Goal: Task Accomplishment & Management: Manage account settings

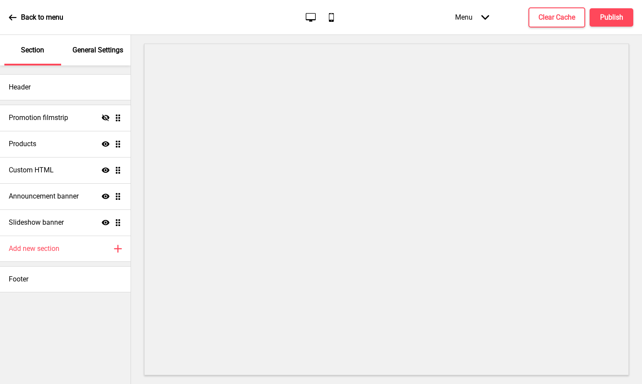
click at [109, 53] on p "General Settings" at bounding box center [97, 50] width 51 height 10
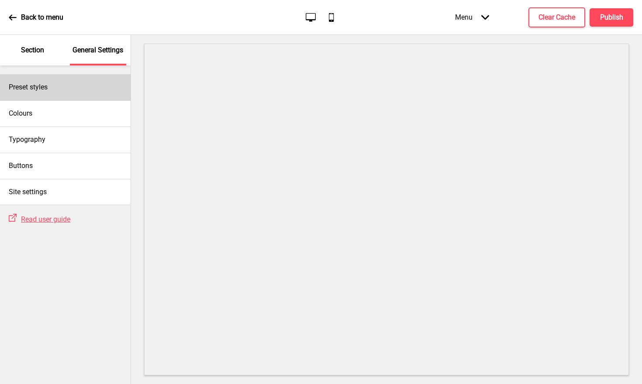
click at [70, 86] on div "Preset styles" at bounding box center [65, 87] width 131 height 26
select select "Custom"
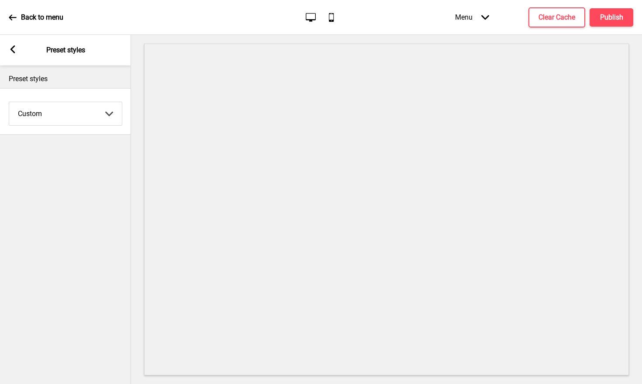
click at [16, 52] on rect at bounding box center [13, 49] width 8 height 8
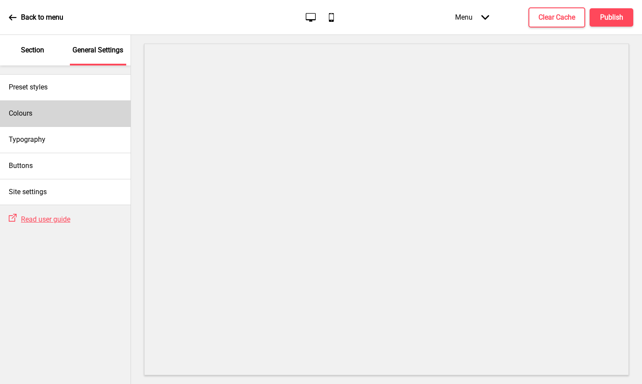
click at [43, 110] on div "Colours" at bounding box center [65, 113] width 131 height 26
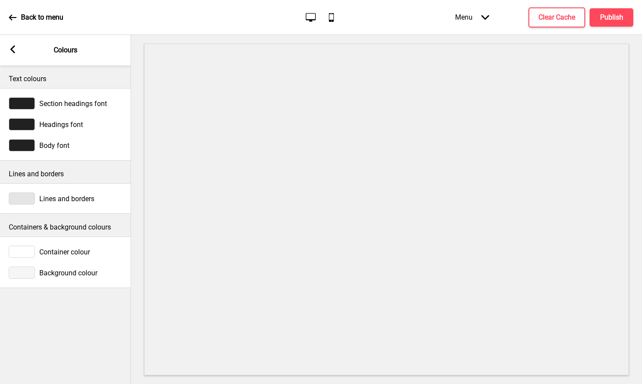
click at [13, 52] on icon at bounding box center [12, 49] width 5 height 8
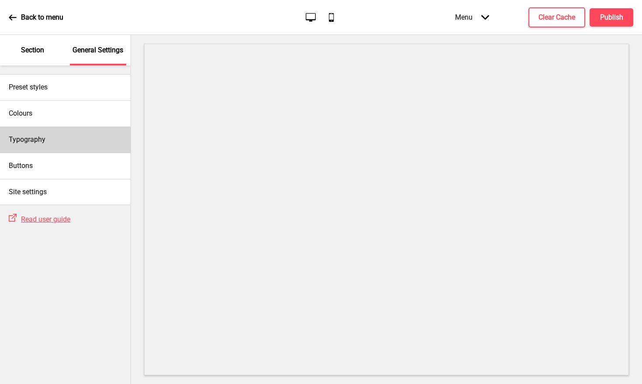
click at [64, 137] on div "Typography" at bounding box center [65, 140] width 131 height 26
select select "Lato"
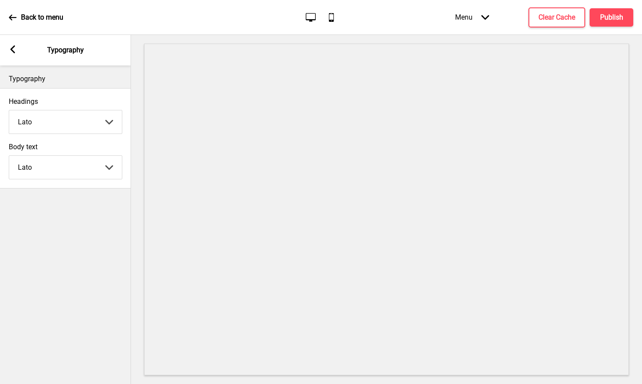
click at [15, 51] on rect at bounding box center [13, 49] width 8 height 8
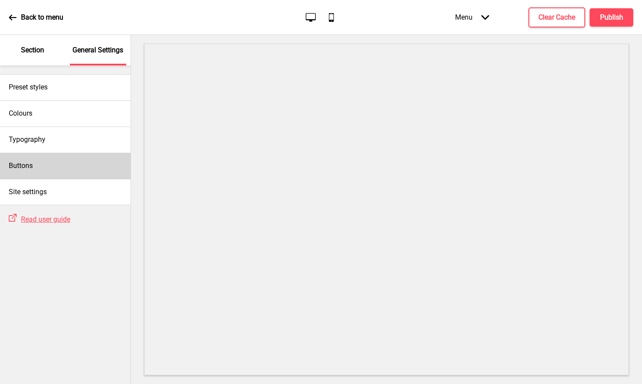
click at [45, 167] on div "Buttons" at bounding box center [65, 166] width 131 height 26
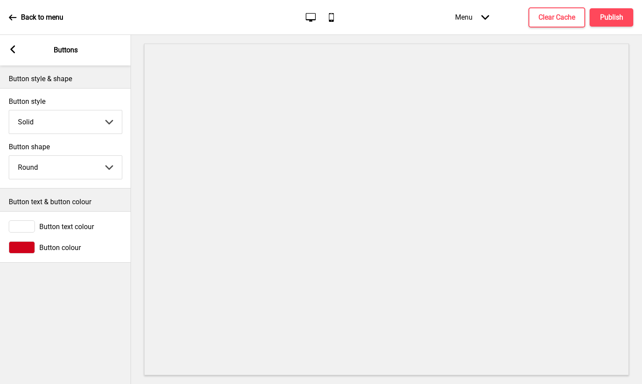
click at [9, 50] on rect at bounding box center [13, 49] width 8 height 8
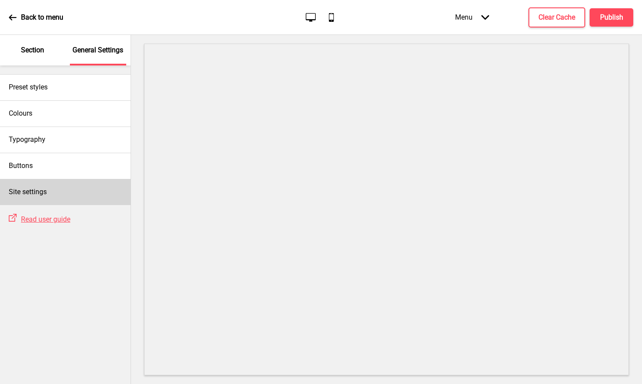
click at [41, 197] on div "Site settings" at bounding box center [65, 192] width 131 height 26
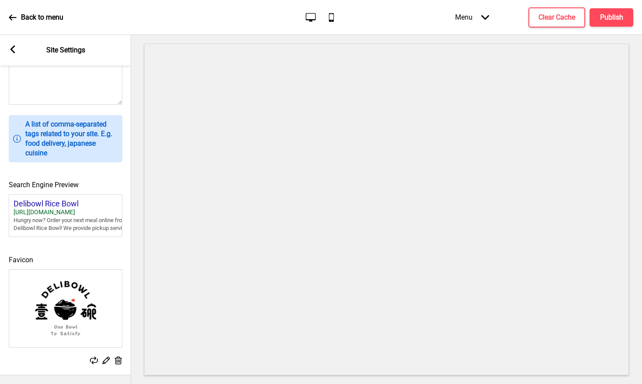
scroll to position [292, 0]
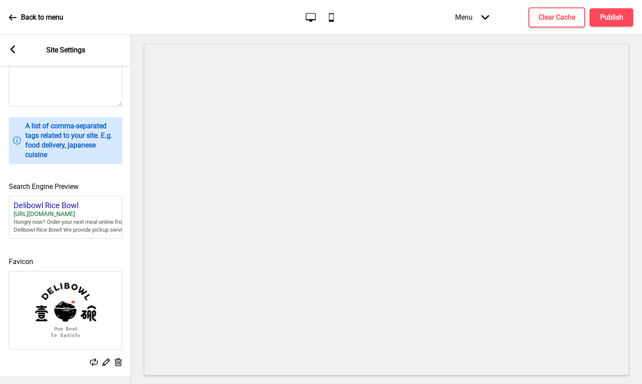
click at [79, 311] on img at bounding box center [65, 311] width 113 height 78
click at [93, 361] on icon at bounding box center [94, 363] width 8 height 8
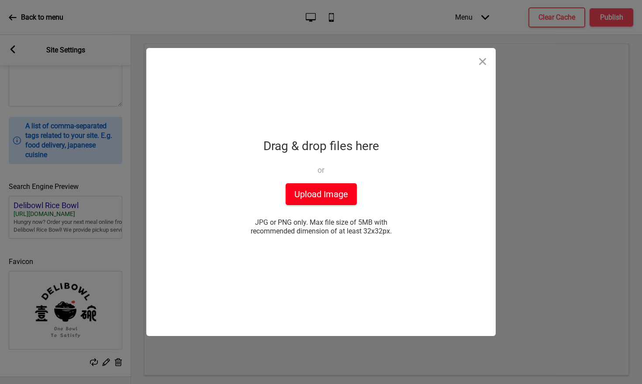
click at [319, 192] on button "Upload Image" at bounding box center [321, 194] width 71 height 22
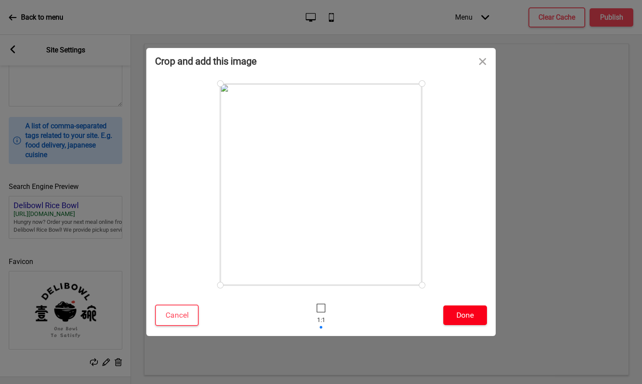
click at [470, 308] on button "Done" at bounding box center [465, 316] width 44 height 20
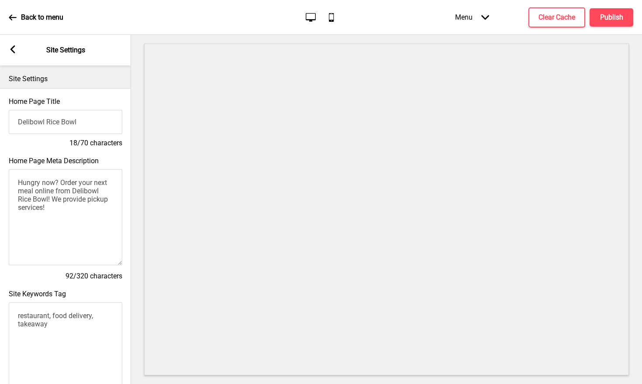
scroll to position [0, 0]
click at [86, 124] on input "Delibowl Rice Bowl" at bounding box center [66, 122] width 114 height 24
type input "Delibowl Rice Kitchen"
click at [604, 19] on h4 "Publish" at bounding box center [611, 18] width 23 height 10
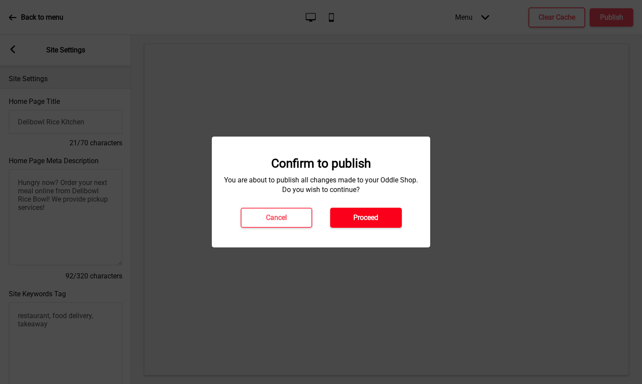
click at [374, 213] on button "Proceed" at bounding box center [366, 218] width 72 height 20
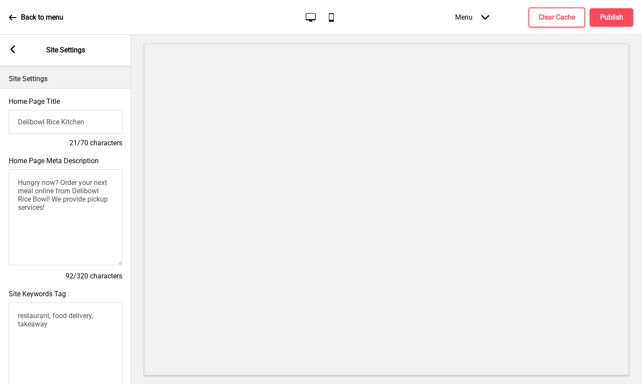
click at [12, 51] on icon at bounding box center [12, 49] width 5 height 8
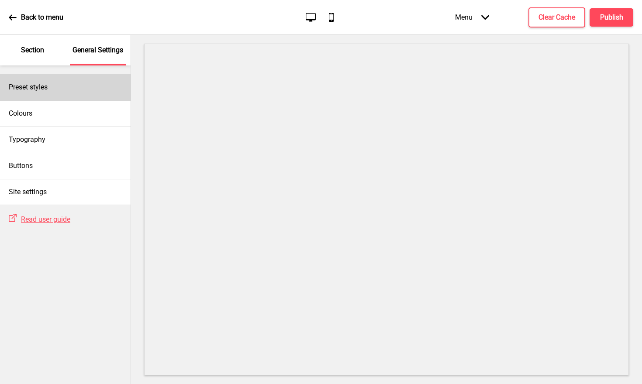
click at [56, 97] on div "Preset styles" at bounding box center [65, 87] width 131 height 26
select select "Custom"
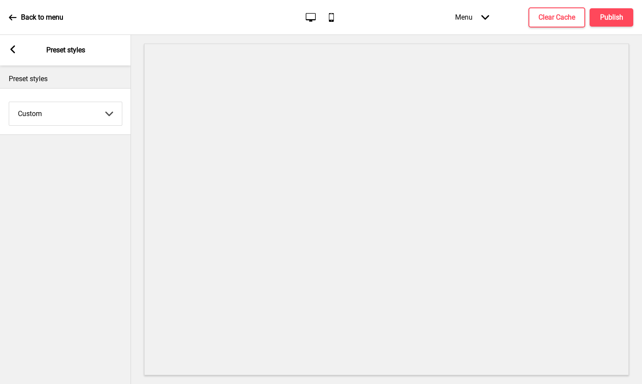
click at [15, 52] on rect at bounding box center [13, 49] width 8 height 8
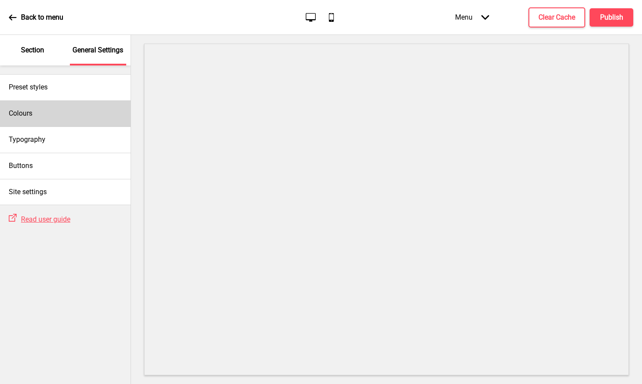
click at [37, 114] on div "Colours" at bounding box center [65, 113] width 131 height 26
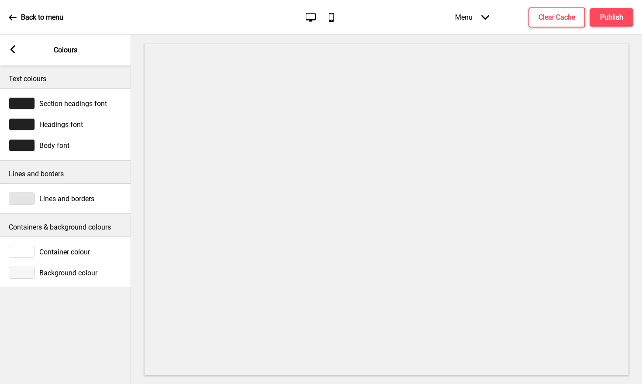
click at [12, 48] on rect at bounding box center [13, 49] width 8 height 8
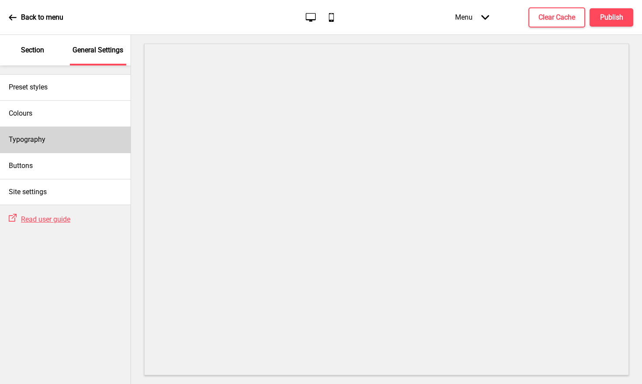
click at [39, 134] on div "Typography" at bounding box center [65, 140] width 131 height 26
select select "Lato"
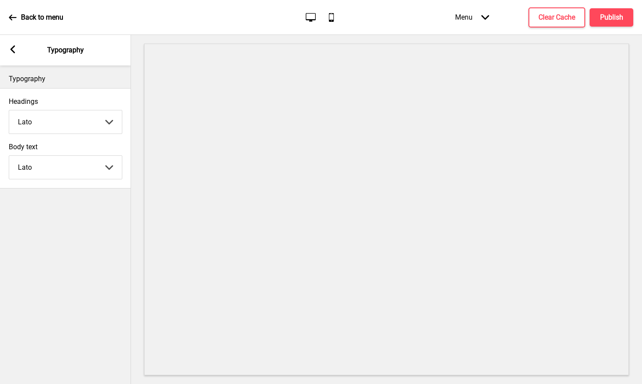
click at [16, 53] on rect at bounding box center [13, 49] width 8 height 8
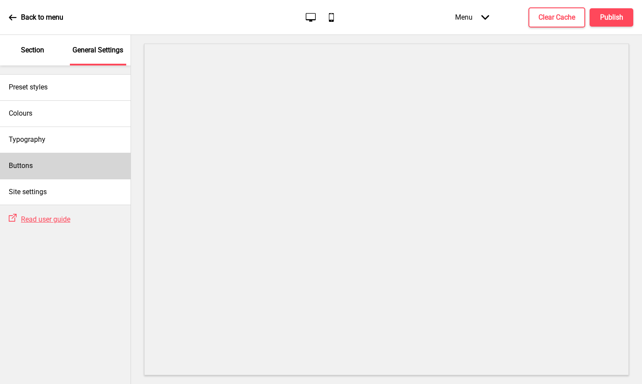
click at [62, 163] on div "Buttons" at bounding box center [65, 166] width 131 height 26
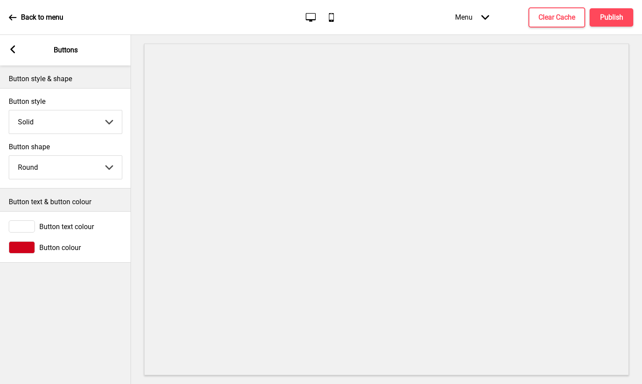
click at [14, 51] on rect at bounding box center [13, 49] width 8 height 8
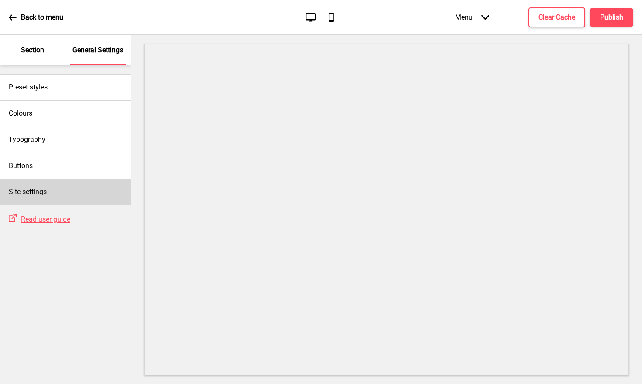
click at [62, 190] on div "Site settings" at bounding box center [65, 192] width 131 height 26
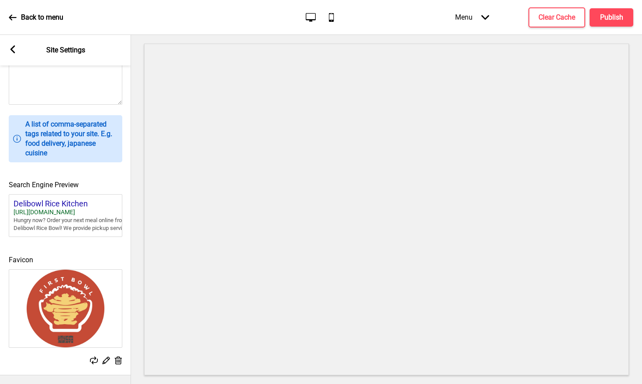
scroll to position [292, 0]
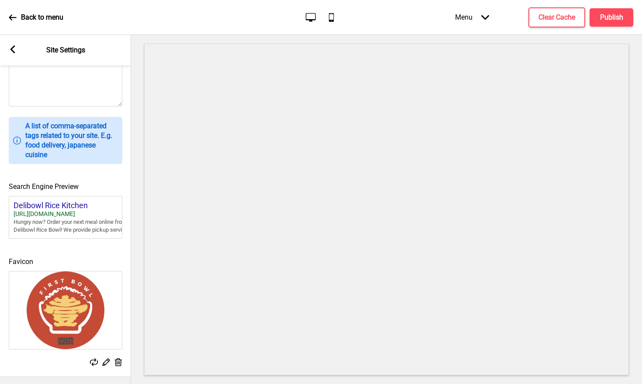
click at [12, 53] on rect at bounding box center [13, 49] width 8 height 8
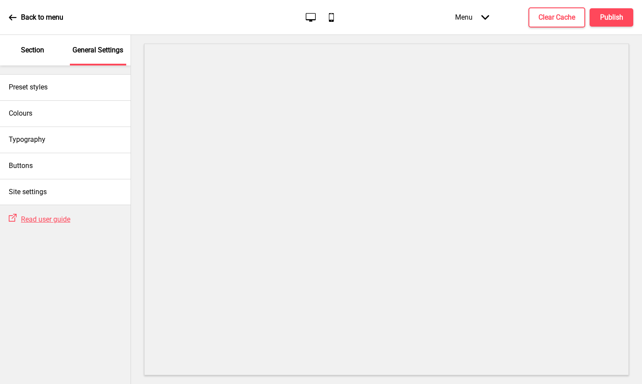
click at [11, 21] on div "Back to menu" at bounding box center [36, 18] width 55 height 24
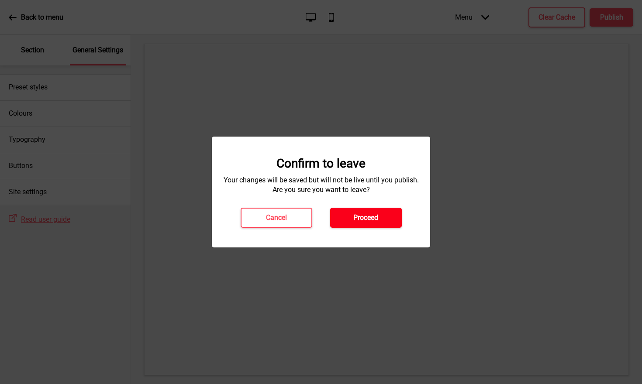
click at [354, 214] on h4 "Proceed" at bounding box center [365, 218] width 25 height 10
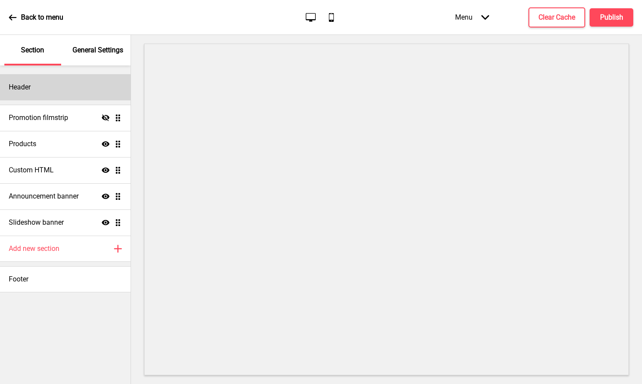
click at [66, 87] on div "Header" at bounding box center [65, 87] width 131 height 26
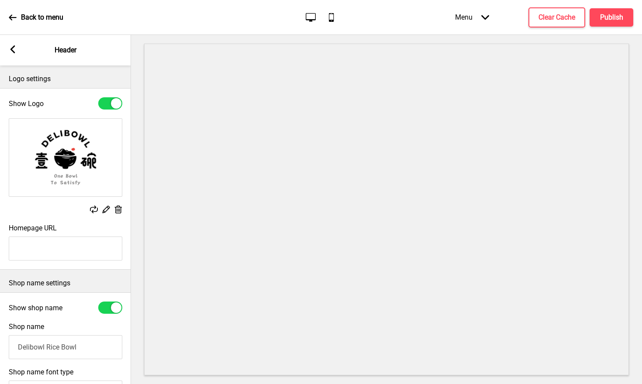
click at [99, 161] on img at bounding box center [65, 158] width 113 height 78
click at [105, 210] on rect at bounding box center [105, 209] width 9 height 9
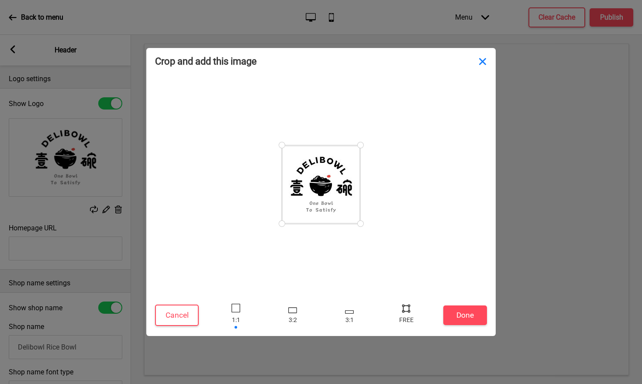
click at [481, 62] on button "Close" at bounding box center [482, 61] width 26 height 26
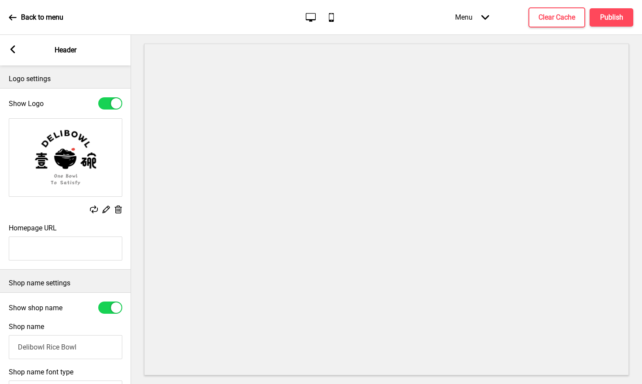
click at [79, 161] on img at bounding box center [65, 158] width 113 height 78
click at [75, 156] on img at bounding box center [65, 158] width 113 height 78
click at [104, 208] on rect at bounding box center [105, 209] width 9 height 9
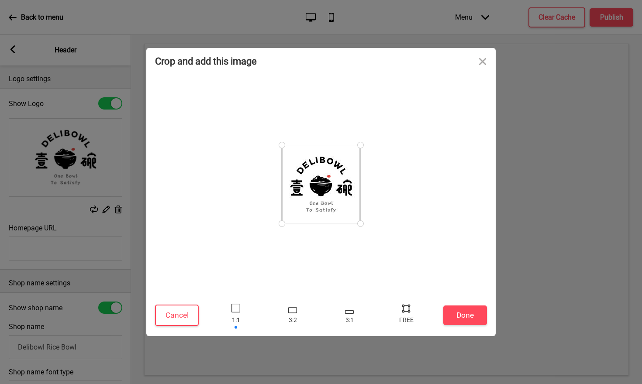
click at [331, 207] on div at bounding box center [321, 184] width 79 height 79
click at [484, 58] on button "Close" at bounding box center [482, 61] width 26 height 26
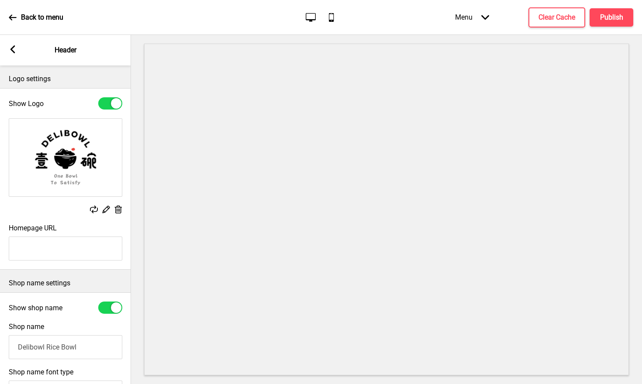
click at [9, 54] on div "Arrow left" at bounding box center [13, 50] width 8 height 10
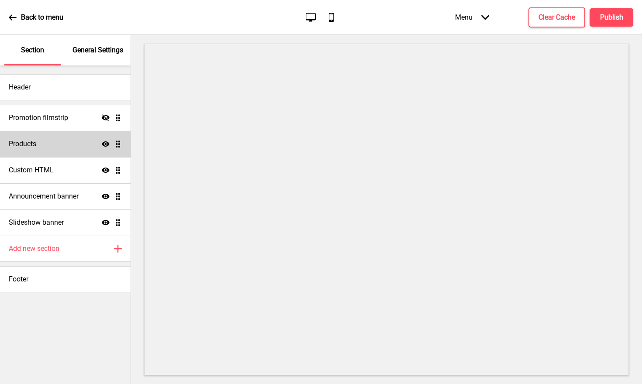
click at [53, 145] on div "Products Show Drag" at bounding box center [65, 144] width 131 height 26
select select "list"
select select "side"
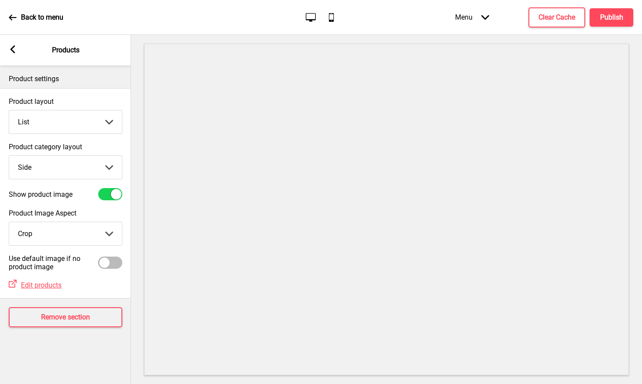
click at [15, 52] on rect at bounding box center [13, 49] width 8 height 8
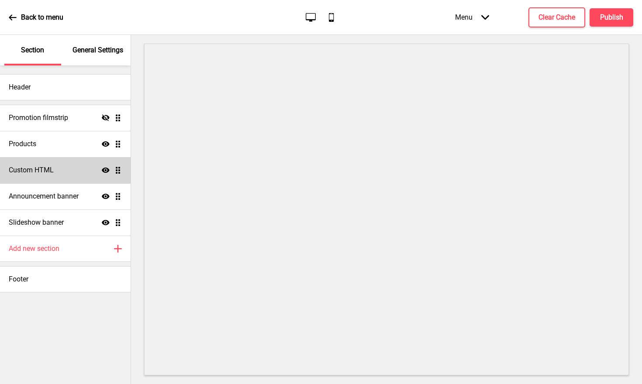
click at [39, 172] on h4 "Custom HTML" at bounding box center [31, 171] width 45 height 10
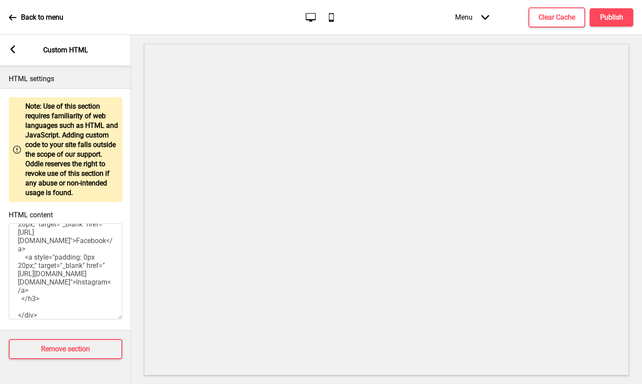
click at [13, 56] on div "Arrow left Custom HTML" at bounding box center [65, 50] width 131 height 31
click at [13, 50] on icon at bounding box center [12, 49] width 5 height 8
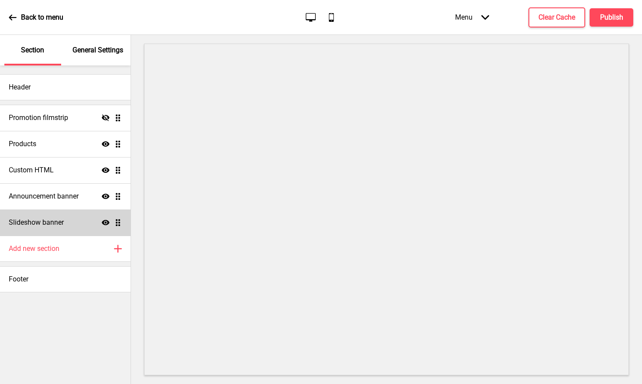
click at [62, 219] on h4 "Slideshow banner" at bounding box center [36, 223] width 55 height 10
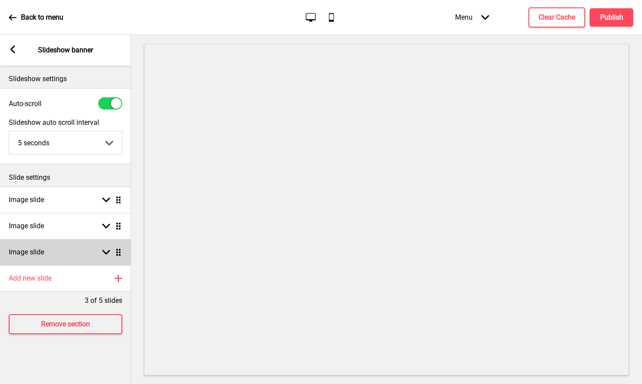
click at [103, 252] on icon at bounding box center [106, 252] width 8 height 5
select select "right"
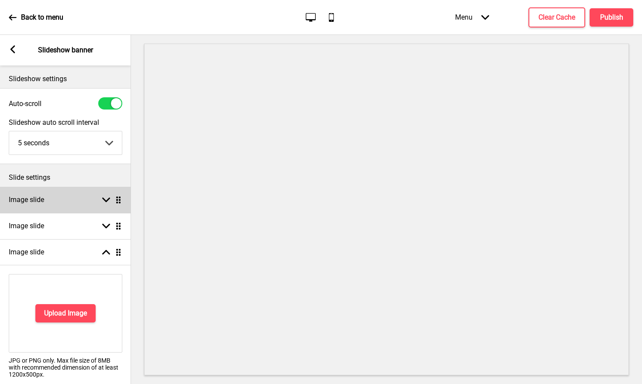
click at [107, 198] on rect at bounding box center [106, 200] width 8 height 8
select select "right"
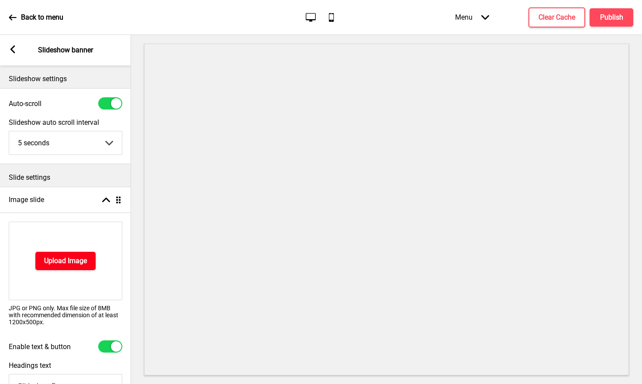
click at [86, 264] on h4 "Upload Image" at bounding box center [65, 261] width 43 height 10
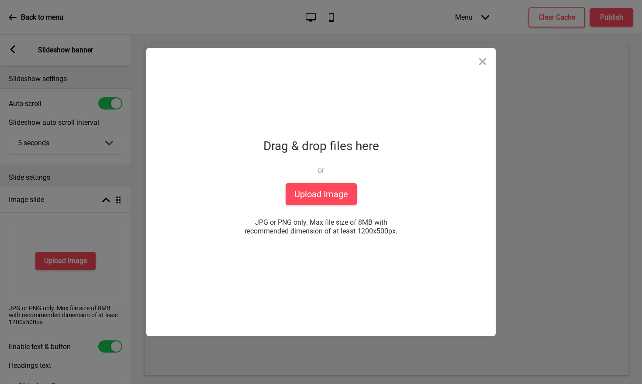
click at [314, 205] on div "Drop a file here Drag & drop files here or Upload files from your computer Uplo…" at bounding box center [321, 192] width 218 height 288
click at [321, 200] on button "Upload Image" at bounding box center [321, 194] width 71 height 22
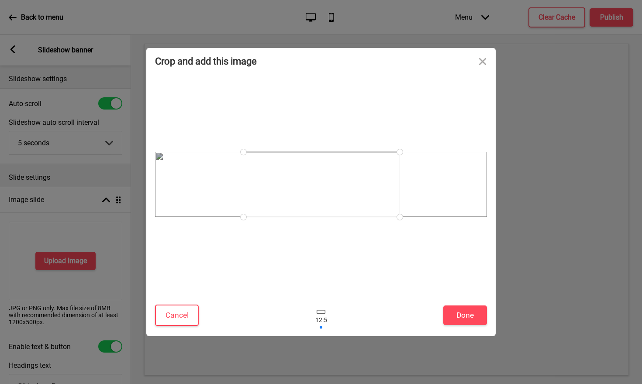
drag, startPoint x: 399, startPoint y: 153, endPoint x: 445, endPoint y: 152, distance: 46.7
click at [445, 152] on div at bounding box center [321, 184] width 332 height 65
drag, startPoint x: 400, startPoint y: 154, endPoint x: 421, endPoint y: 154, distance: 21.0
click at [421, 154] on div at bounding box center [321, 184] width 332 height 65
click at [482, 66] on button "Close" at bounding box center [482, 61] width 26 height 26
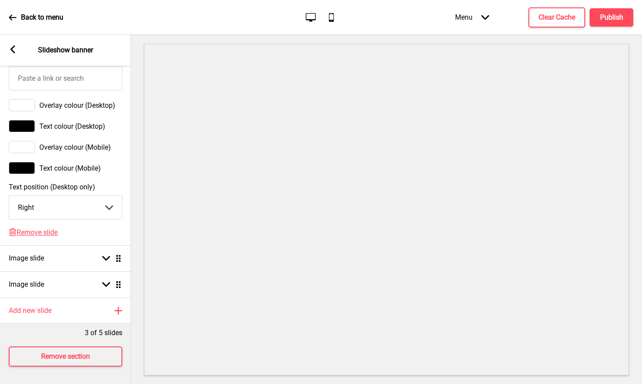
scroll to position [535, 0]
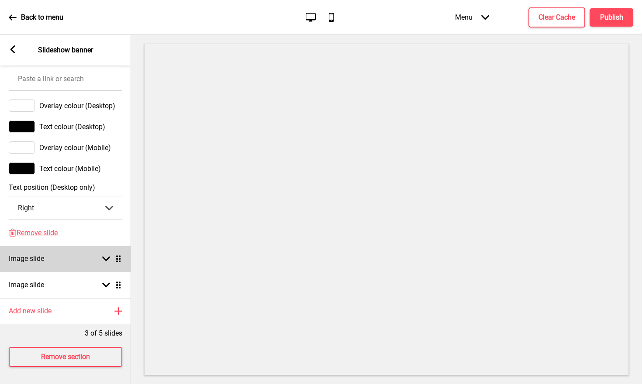
click at [104, 263] on div "Image slide Arrow down Drag" at bounding box center [65, 259] width 131 height 26
select select "right"
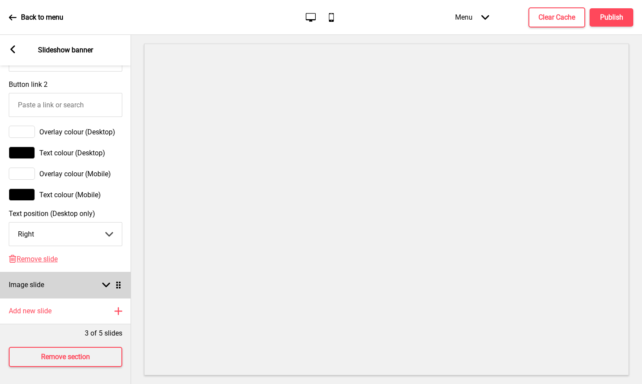
click at [108, 274] on div "Image slide Arrow down Drag" at bounding box center [65, 285] width 131 height 26
select select "right"
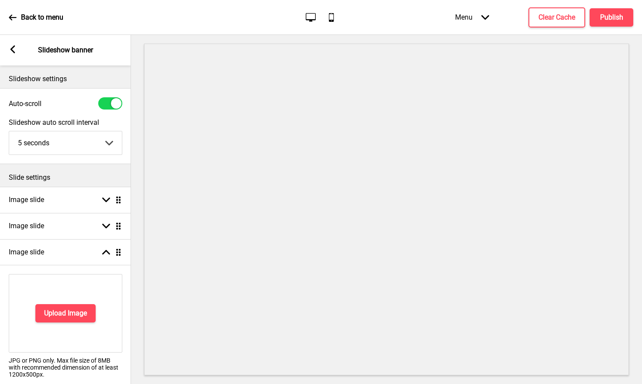
scroll to position [0, 0]
click at [14, 52] on icon at bounding box center [12, 49] width 5 height 8
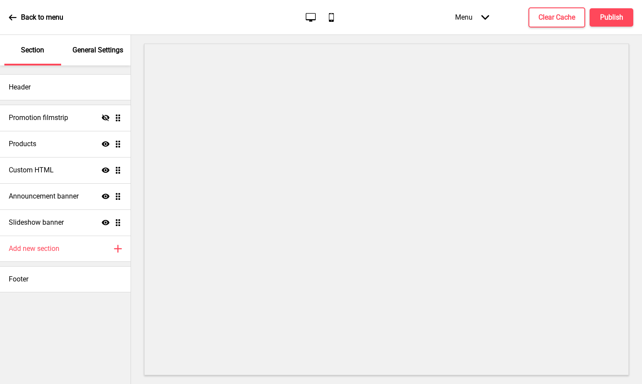
click at [105, 59] on div "General Settings" at bounding box center [98, 50] width 57 height 31
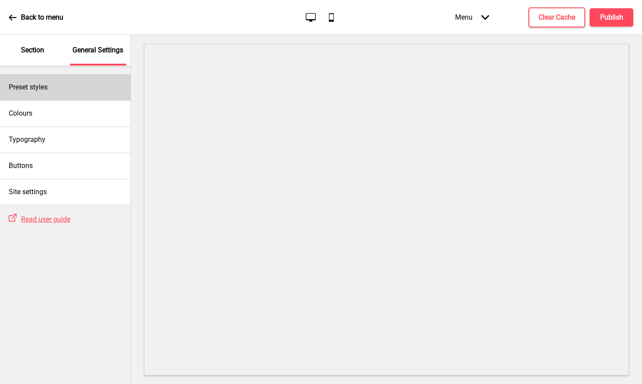
click at [80, 82] on div "Preset styles" at bounding box center [65, 87] width 131 height 26
select select "Custom"
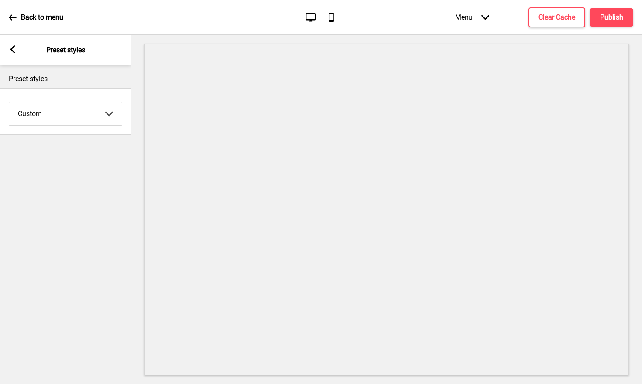
click at [8, 55] on div "Arrow left Preset styles" at bounding box center [65, 50] width 131 height 31
click at [13, 48] on icon at bounding box center [12, 49] width 5 height 8
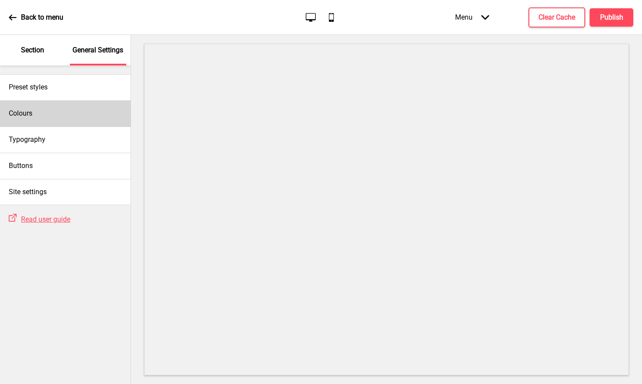
click at [35, 123] on div "Colours" at bounding box center [65, 113] width 131 height 26
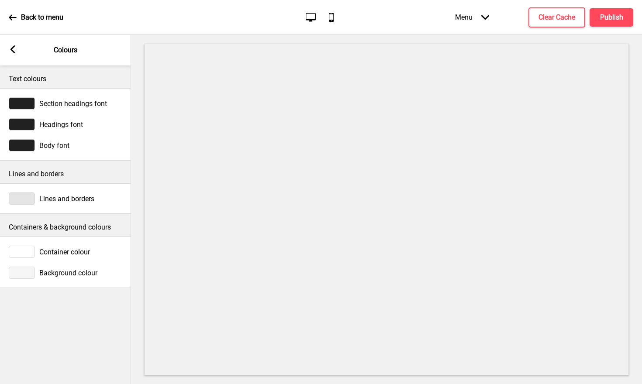
click at [14, 52] on icon at bounding box center [12, 49] width 5 height 8
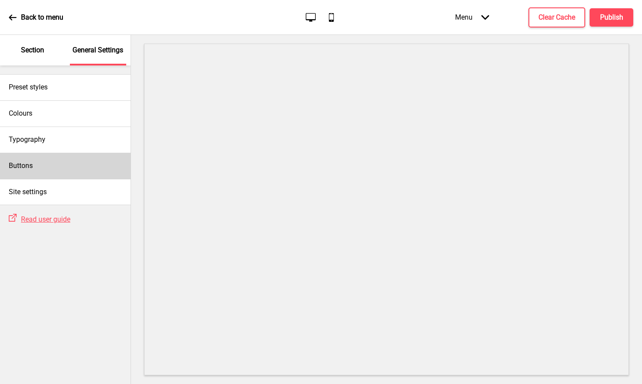
click at [29, 162] on h4 "Buttons" at bounding box center [21, 166] width 24 height 10
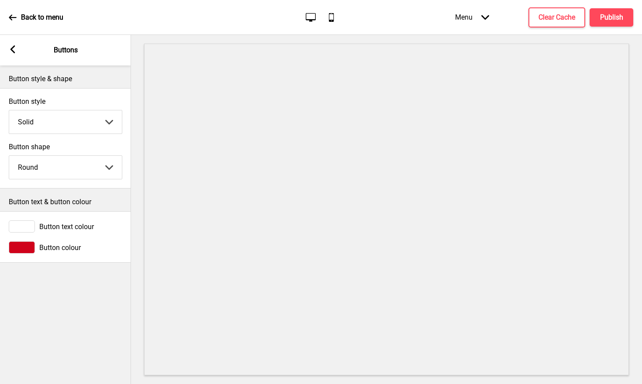
click at [13, 44] on div "Arrow left Buttons" at bounding box center [65, 50] width 131 height 31
click at [14, 57] on div "Arrow left Buttons" at bounding box center [65, 50] width 131 height 31
click at [14, 52] on icon at bounding box center [12, 49] width 5 height 8
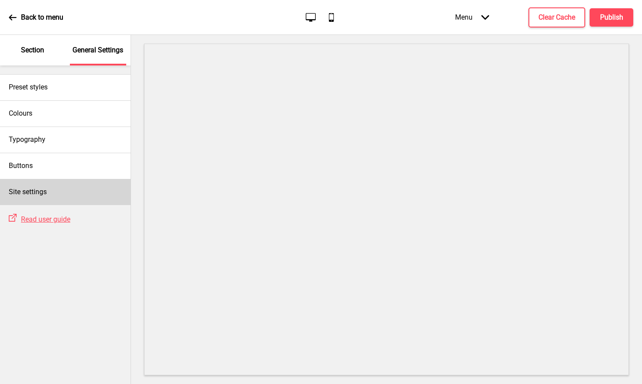
click at [62, 196] on div "Site settings" at bounding box center [65, 192] width 131 height 26
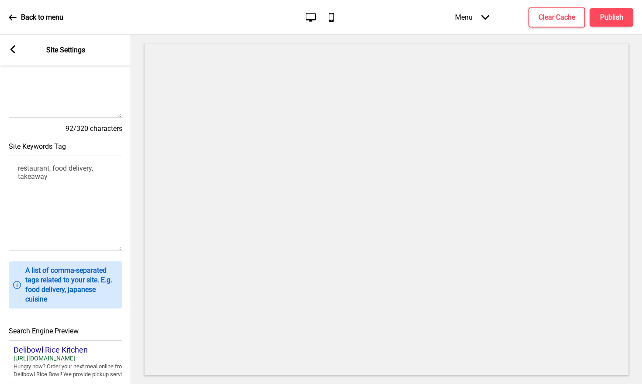
scroll to position [138, 0]
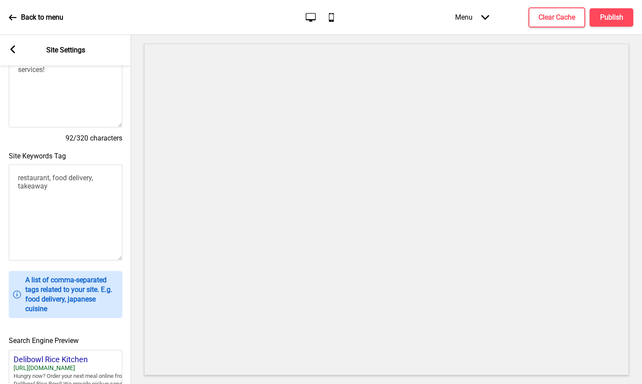
click at [14, 48] on rect at bounding box center [13, 49] width 8 height 8
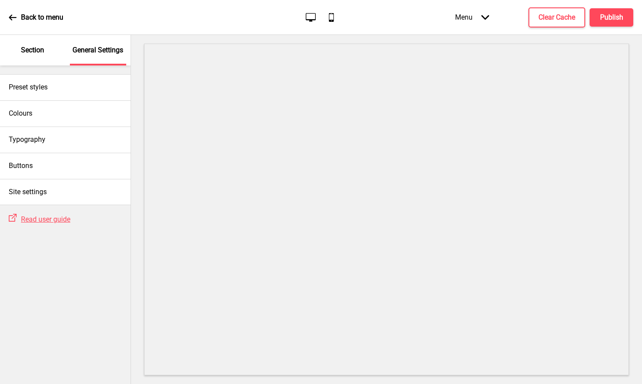
click at [30, 58] on div "Section" at bounding box center [32, 50] width 57 height 31
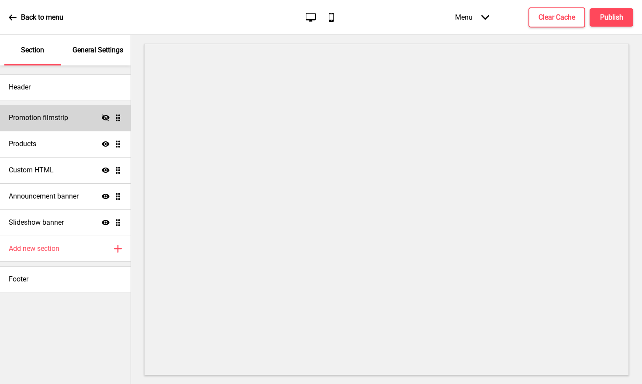
click at [56, 124] on div "Promotion filmstrip Hide Drag" at bounding box center [65, 118] width 131 height 26
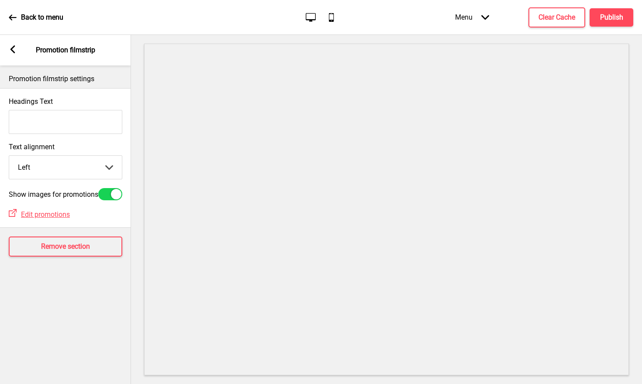
click at [9, 52] on div "Arrow left" at bounding box center [13, 50] width 8 height 10
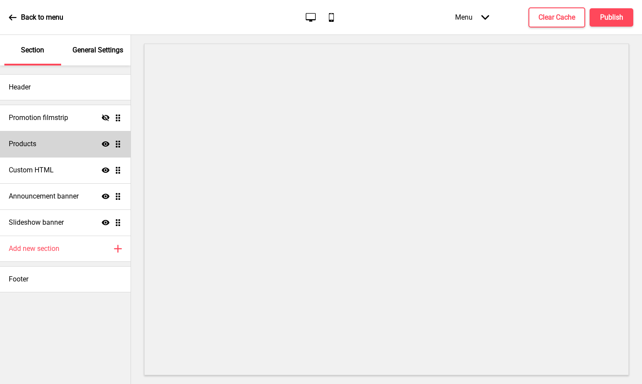
click at [41, 151] on div "Products Show Drag" at bounding box center [65, 144] width 131 height 26
select select "list"
select select "side"
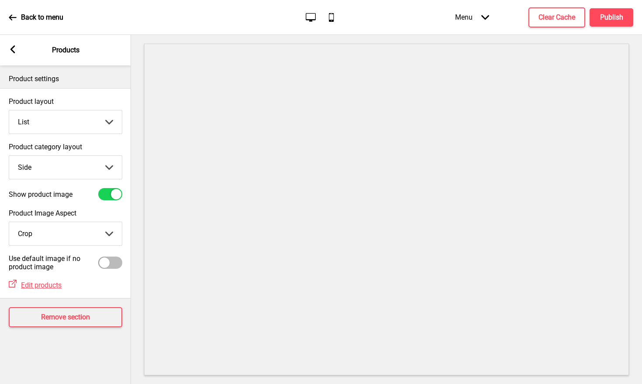
click at [13, 55] on div "Arrow left" at bounding box center [13, 50] width 8 height 10
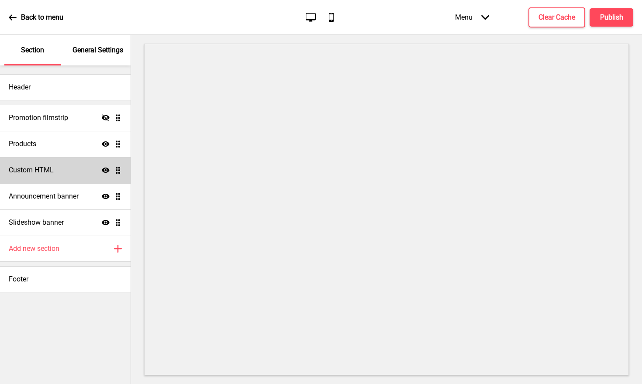
click at [30, 168] on h4 "Custom HTML" at bounding box center [31, 171] width 45 height 10
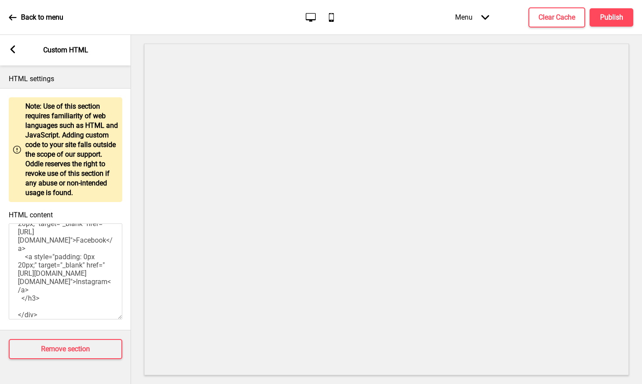
scroll to position [87, 0]
click at [12, 52] on rect at bounding box center [13, 49] width 8 height 8
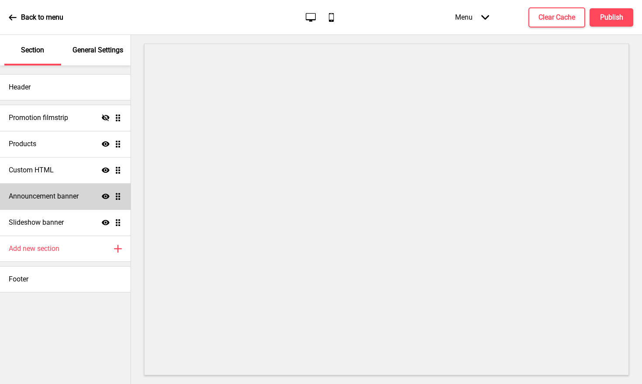
click at [45, 202] on div "Announcement banner Show Drag" at bounding box center [65, 196] width 131 height 26
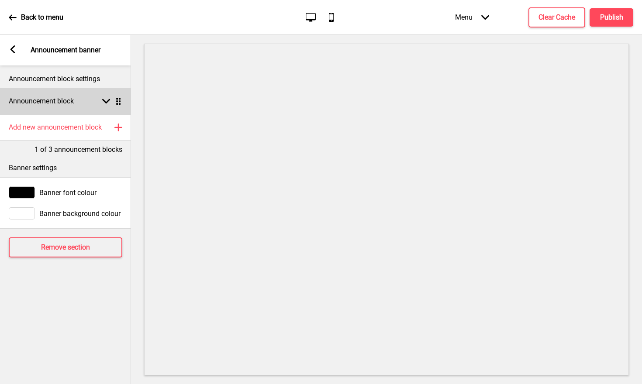
click at [109, 104] on rect at bounding box center [106, 101] width 8 height 8
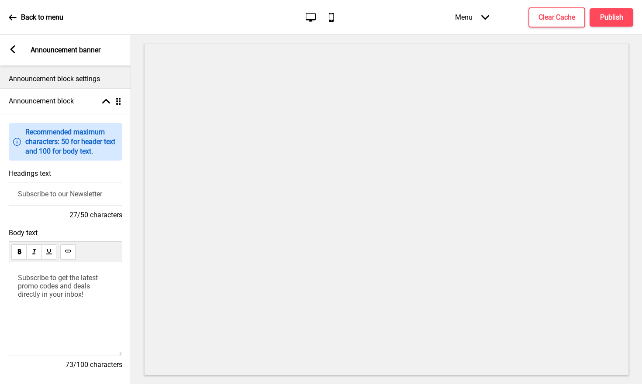
scroll to position [0, 0]
click at [7, 59] on div "Arrow left Announcement banner" at bounding box center [65, 50] width 131 height 31
click at [11, 54] on div "Arrow left" at bounding box center [13, 50] width 8 height 10
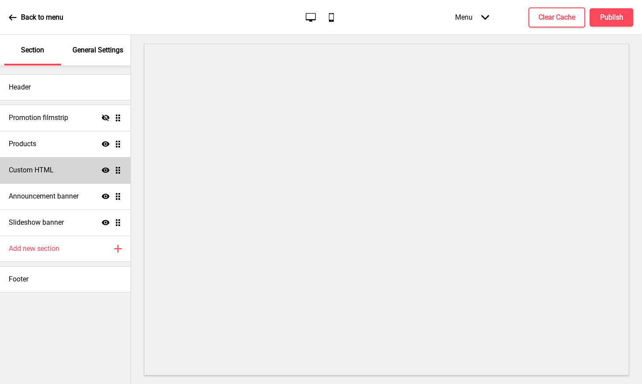
click at [69, 170] on div "Custom HTML Show Drag" at bounding box center [65, 170] width 131 height 26
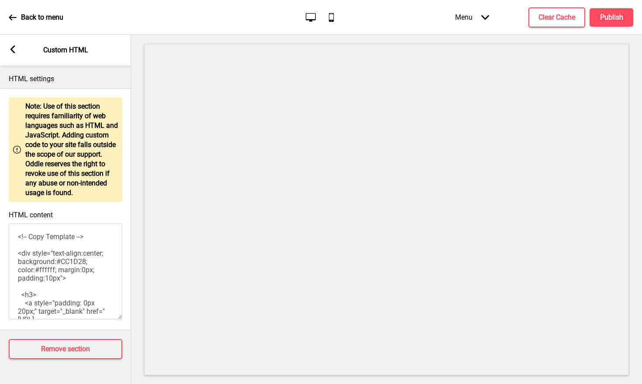
click at [11, 51] on icon at bounding box center [12, 49] width 5 height 8
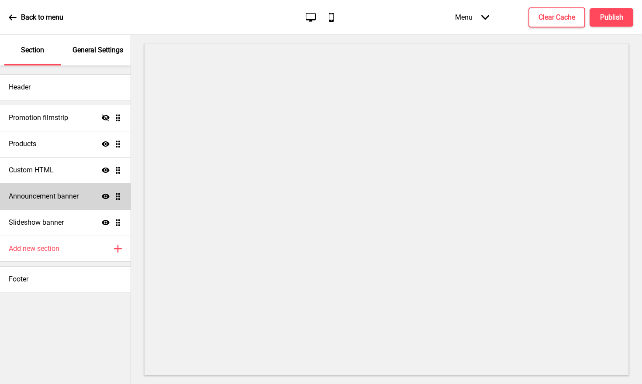
click at [55, 191] on div "Announcement banner Show Drag" at bounding box center [65, 196] width 131 height 26
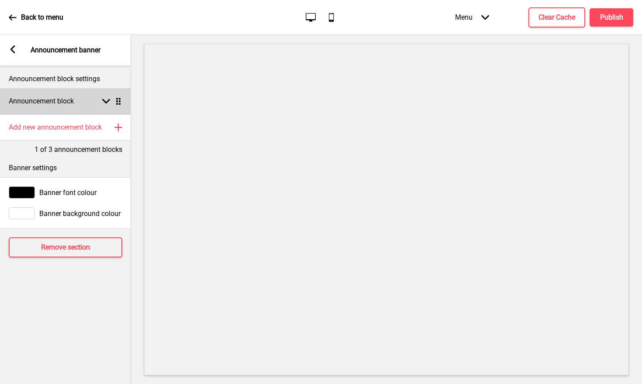
click at [109, 103] on rect at bounding box center [106, 101] width 8 height 8
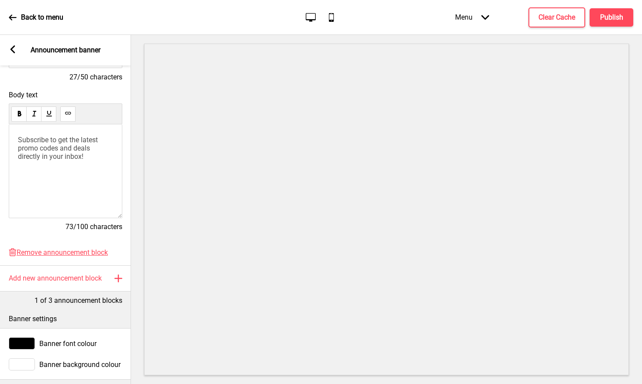
scroll to position [132, 0]
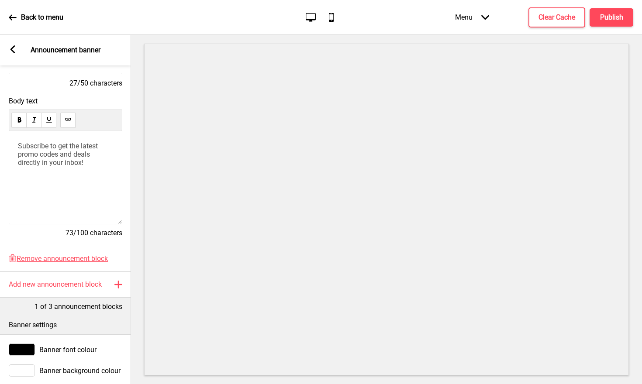
click at [13, 49] on rect at bounding box center [13, 49] width 8 height 8
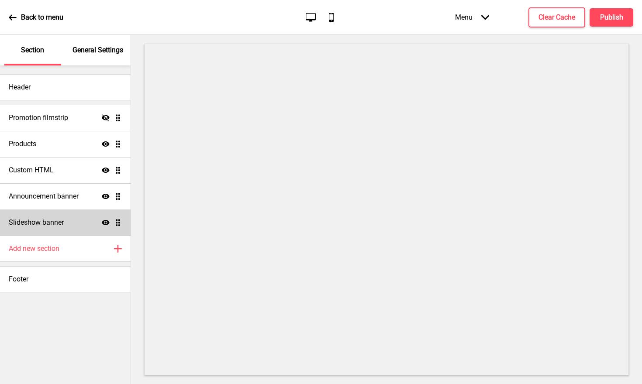
click at [89, 218] on div "Slideshow banner Show Drag" at bounding box center [65, 223] width 131 height 26
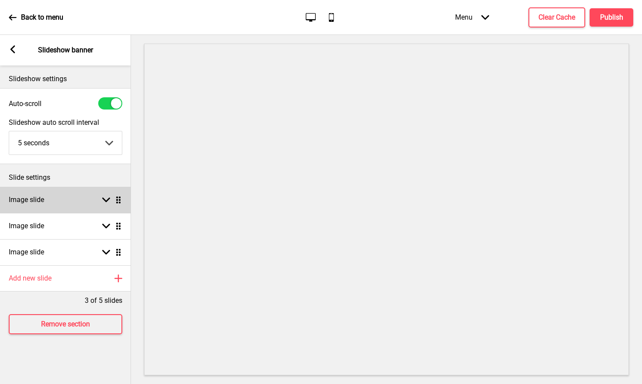
click at [103, 199] on icon at bounding box center [106, 200] width 8 height 5
select select "right"
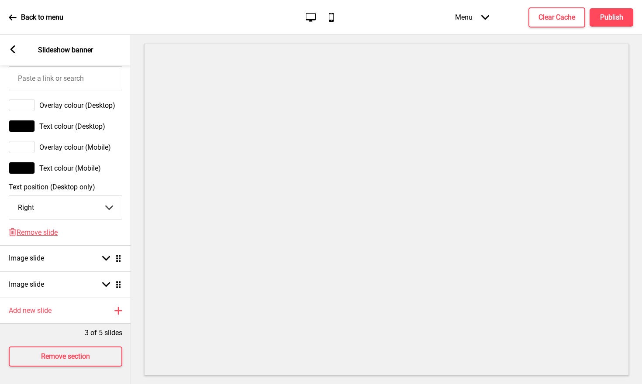
scroll to position [535, 0]
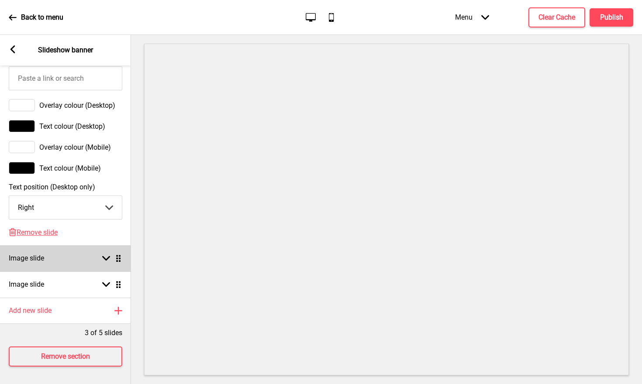
click at [107, 255] on rect at bounding box center [106, 259] width 8 height 8
select select "right"
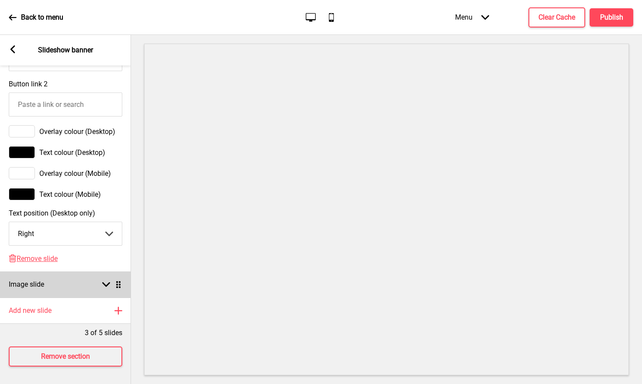
click at [110, 285] on div "Arrow down Drag" at bounding box center [110, 285] width 24 height 8
select select "right"
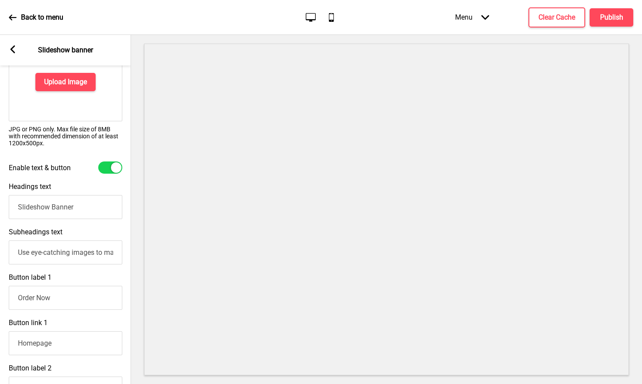
scroll to position [68, 0]
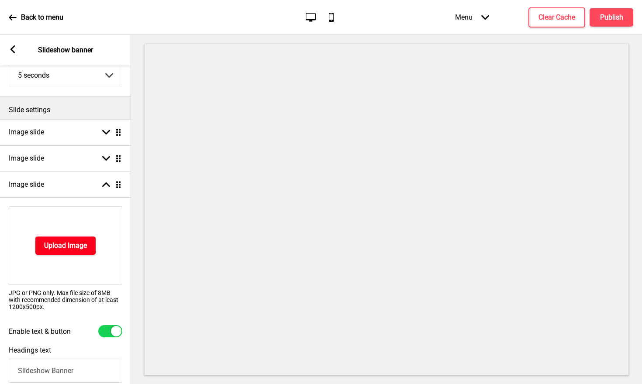
click at [82, 245] on h4 "Upload Image" at bounding box center [65, 246] width 43 height 10
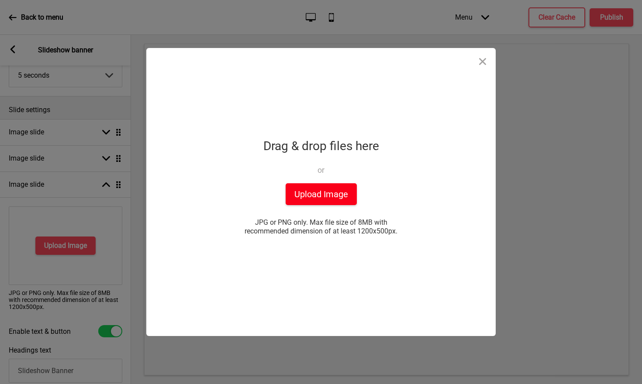
click at [324, 193] on button "Upload Image" at bounding box center [321, 194] width 71 height 22
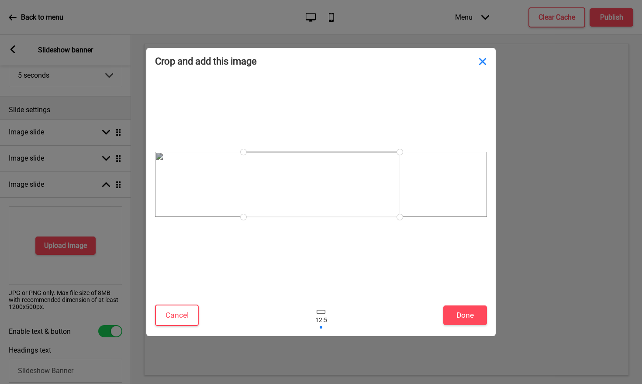
click at [482, 60] on button "Close" at bounding box center [482, 61] width 26 height 26
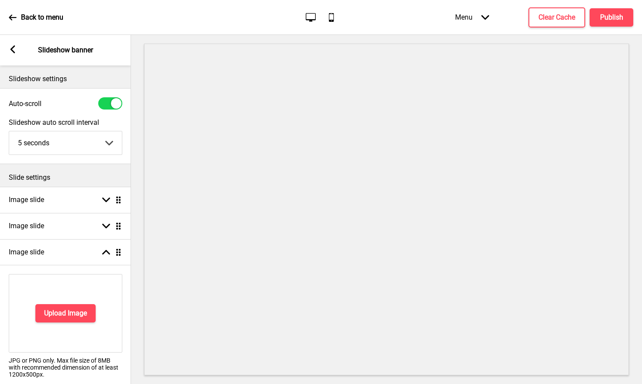
scroll to position [0, 0]
click at [12, 48] on icon at bounding box center [12, 49] width 5 height 8
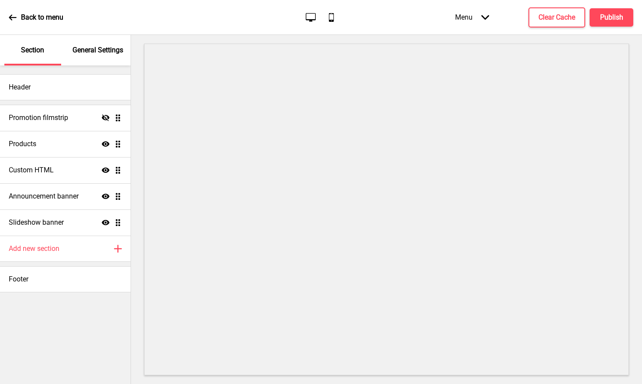
click at [12, 16] on icon at bounding box center [13, 18] width 8 height 8
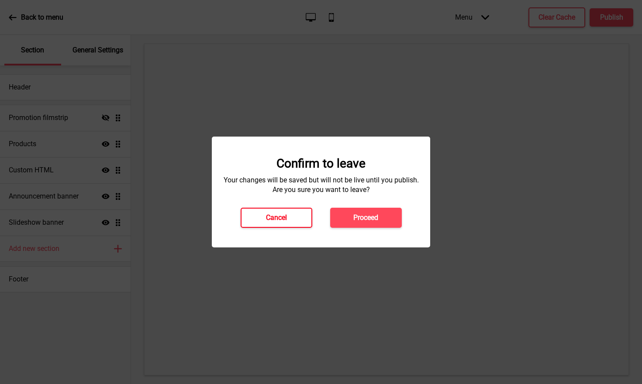
click at [283, 215] on h4 "Cancel" at bounding box center [276, 218] width 21 height 10
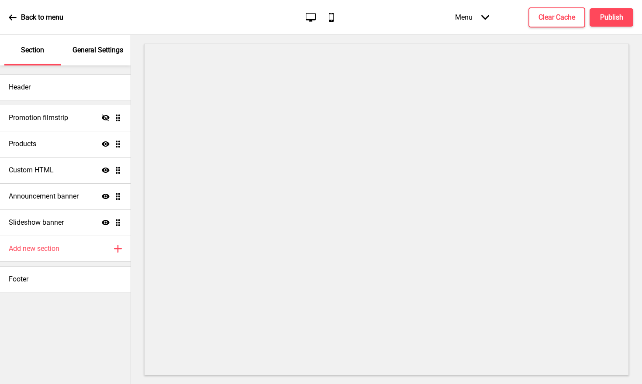
click at [14, 17] on icon at bounding box center [12, 17] width 7 height 6
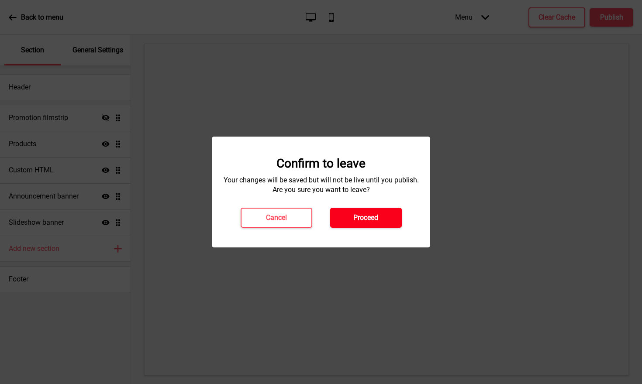
click at [396, 223] on button "Proceed" at bounding box center [366, 218] width 72 height 20
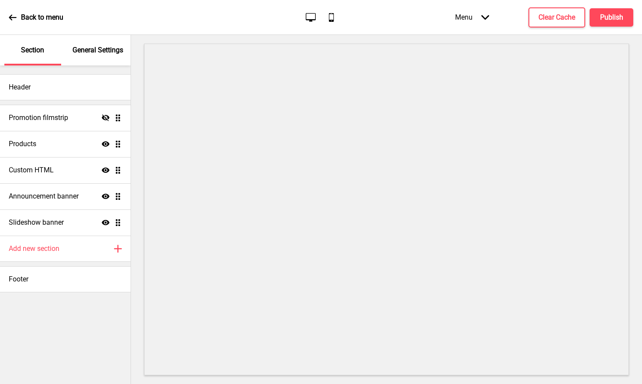
click at [481, 19] on div "Menu Arrow down" at bounding box center [472, 17] width 52 height 26
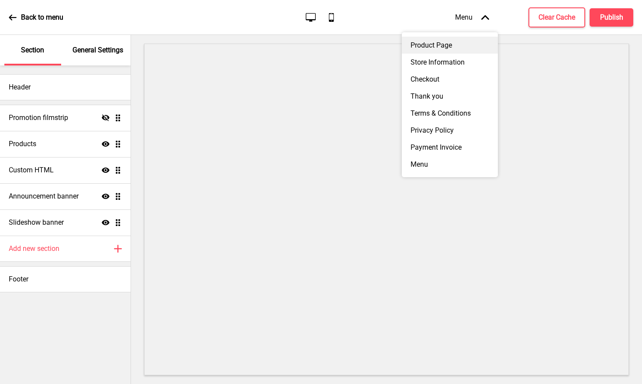
click at [449, 45] on div "Product Page" at bounding box center [450, 45] width 96 height 17
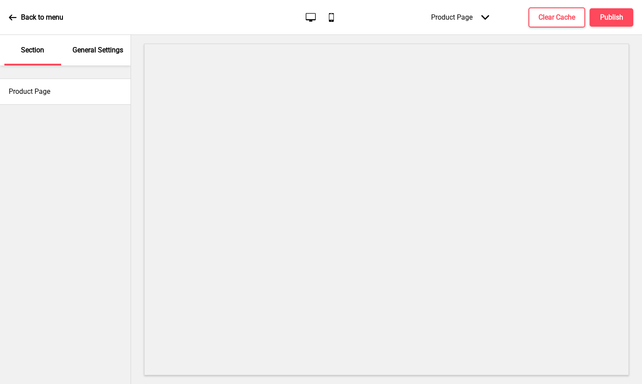
click at [488, 15] on icon "Arrow down" at bounding box center [485, 18] width 8 height 8
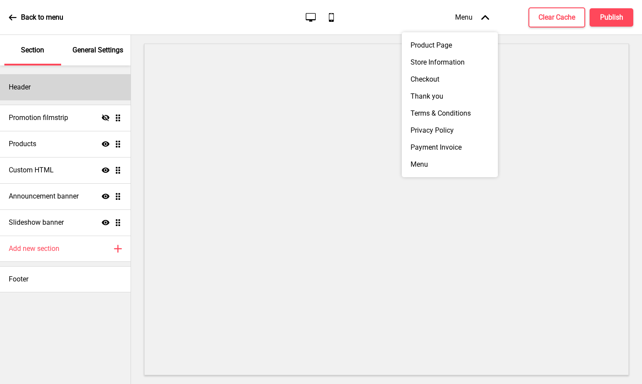
click at [76, 93] on div "Header" at bounding box center [65, 87] width 131 height 26
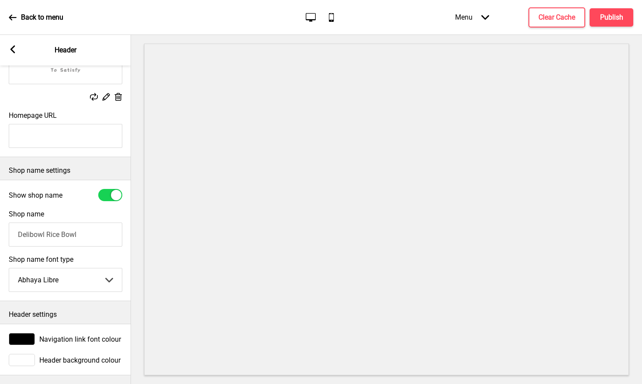
scroll to position [112, 0]
select select "Abril Fatface"
click at [12, 47] on rect at bounding box center [13, 49] width 8 height 8
